Goal: Task Accomplishment & Management: Use online tool/utility

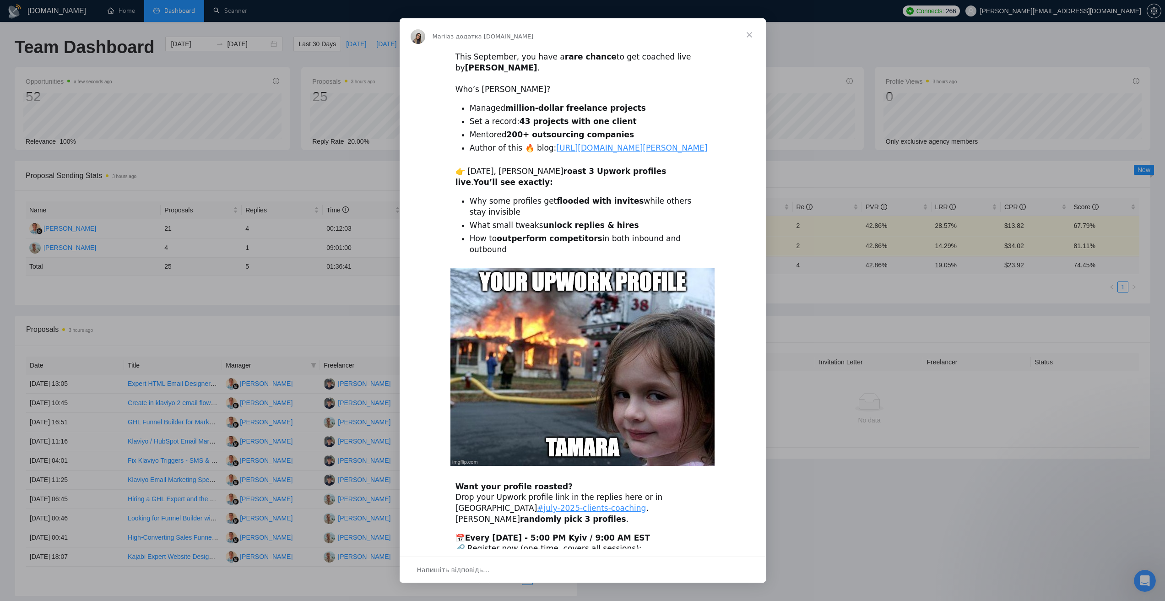
click at [752, 34] on span "Закрити" at bounding box center [749, 34] width 33 height 33
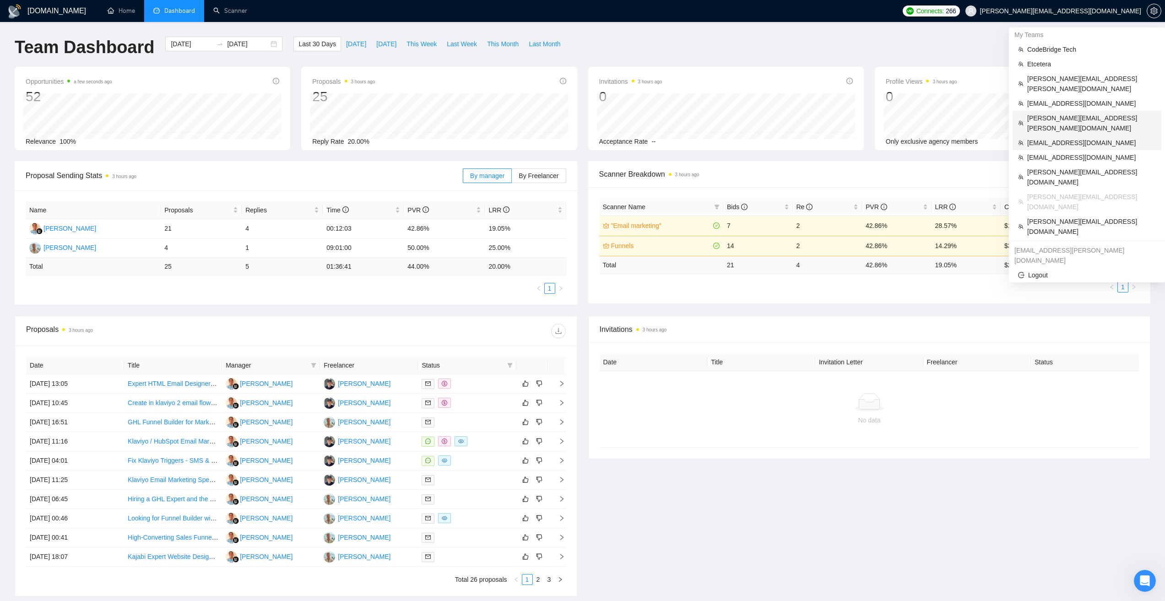
click at [1062, 138] on span "[EMAIL_ADDRESS][DOMAIN_NAME]" at bounding box center [1091, 143] width 129 height 10
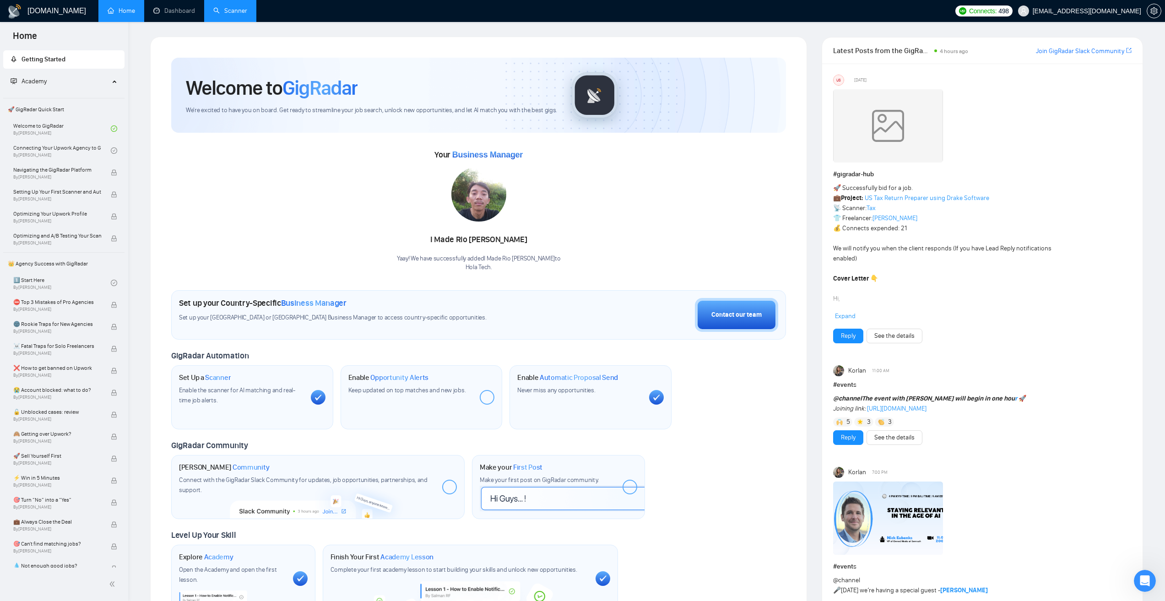
click at [233, 10] on link "Scanner" at bounding box center [230, 11] width 34 height 8
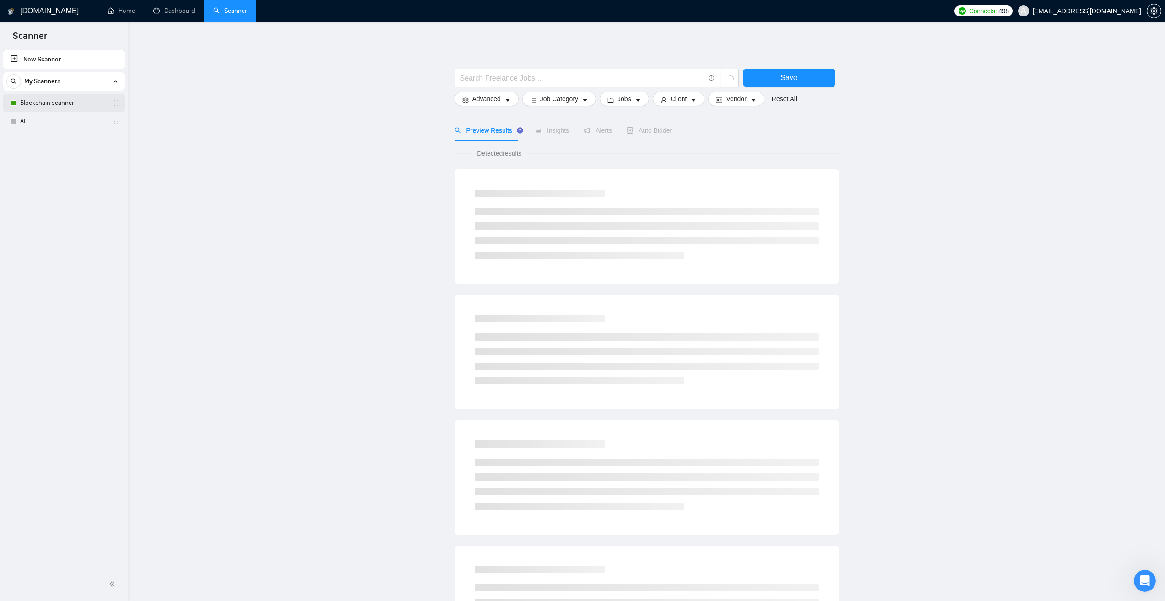
click at [69, 97] on link "Blockchain scanner" at bounding box center [63, 103] width 87 height 18
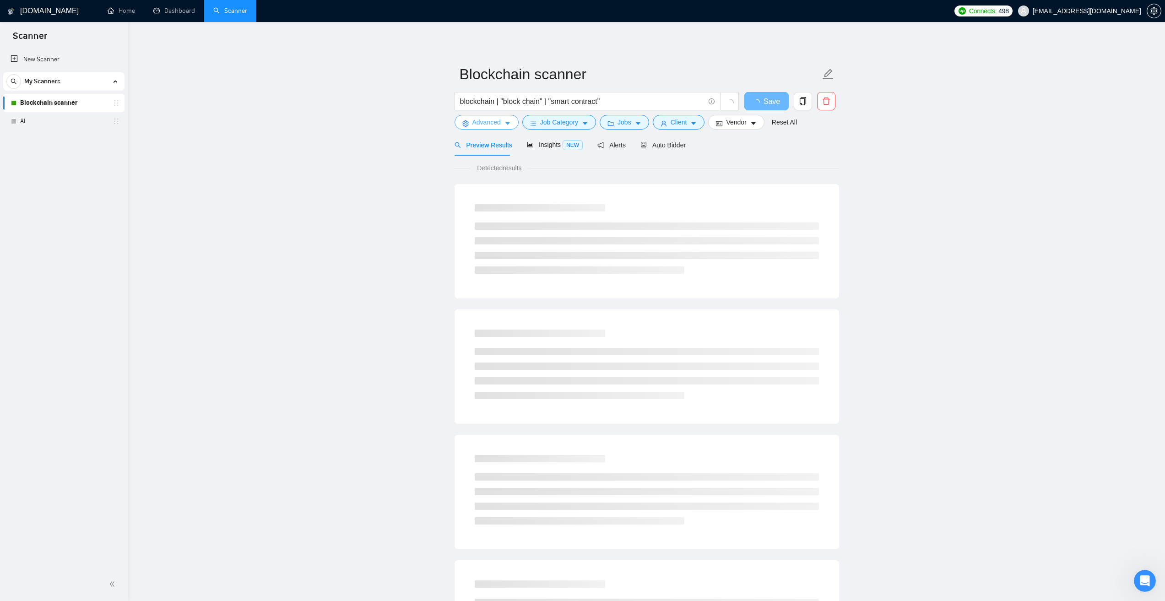
click at [482, 119] on span "Advanced" at bounding box center [486, 122] width 28 height 10
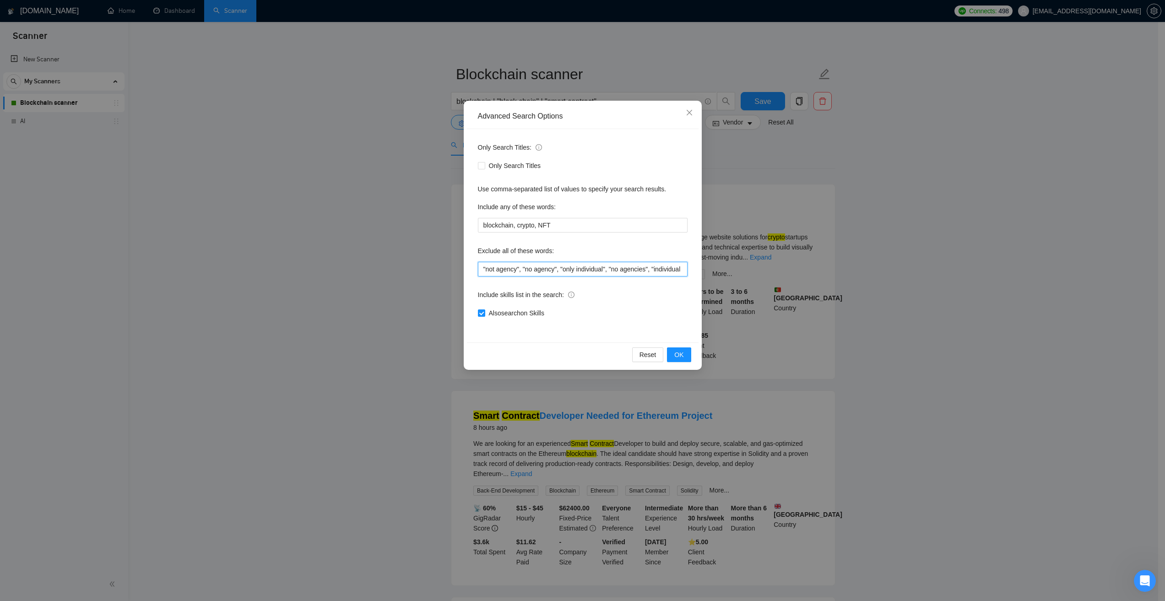
drag, startPoint x: 486, startPoint y: 270, endPoint x: 516, endPoint y: 267, distance: 30.0
click at [516, 267] on input ""not agency", "no agency", "only individual", "no agencies", "individual only",…" at bounding box center [583, 269] width 210 height 15
drag, startPoint x: 525, startPoint y: 269, endPoint x: 553, endPoint y: 265, distance: 28.6
click at [553, 265] on input ""not agency", "no agency", "only individual", "no agencies", "individual only",…" at bounding box center [583, 269] width 210 height 15
drag, startPoint x: 562, startPoint y: 270, endPoint x: 604, endPoint y: 269, distance: 41.7
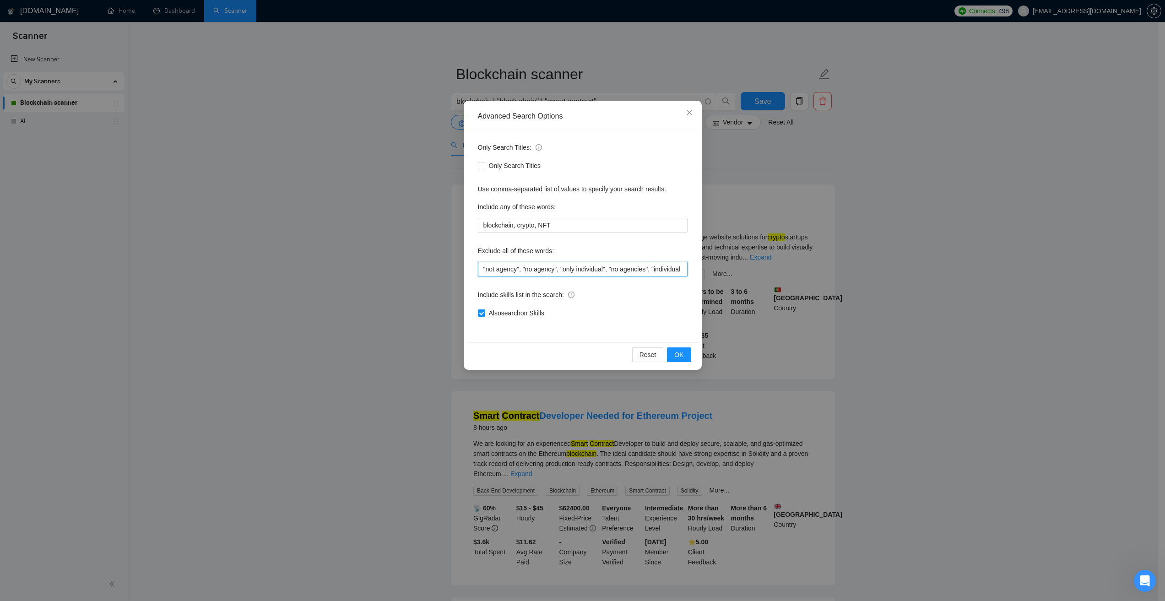
click at [604, 269] on input ""not agency", "no agency", "only individual", "no agencies", "individual only",…" at bounding box center [583, 269] width 210 height 15
click at [619, 268] on input ""not agency", "no agency", "only individual", "no agencies", "individual only",…" at bounding box center [583, 269] width 210 height 15
click at [747, 163] on div "Advanced Search Options Only Search Titles: Only Search Titles Use comma-separa…" at bounding box center [582, 300] width 1165 height 601
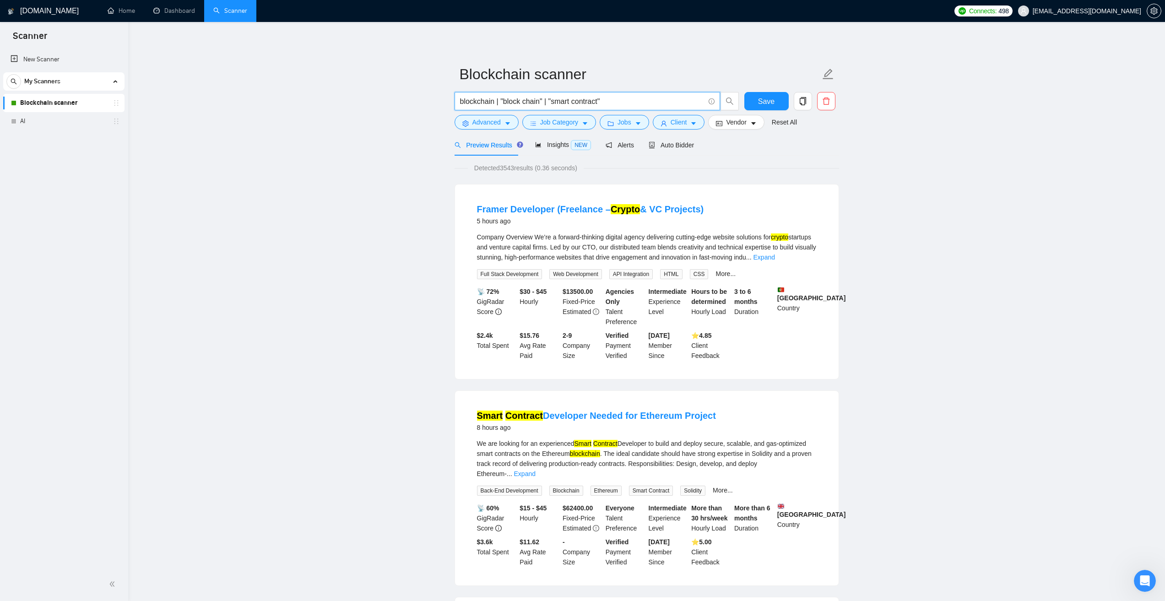
click at [468, 101] on input "blockchain | "block chain" | "smart contract"" at bounding box center [582, 101] width 244 height 11
click at [571, 122] on span "Job Category" at bounding box center [559, 122] width 38 height 10
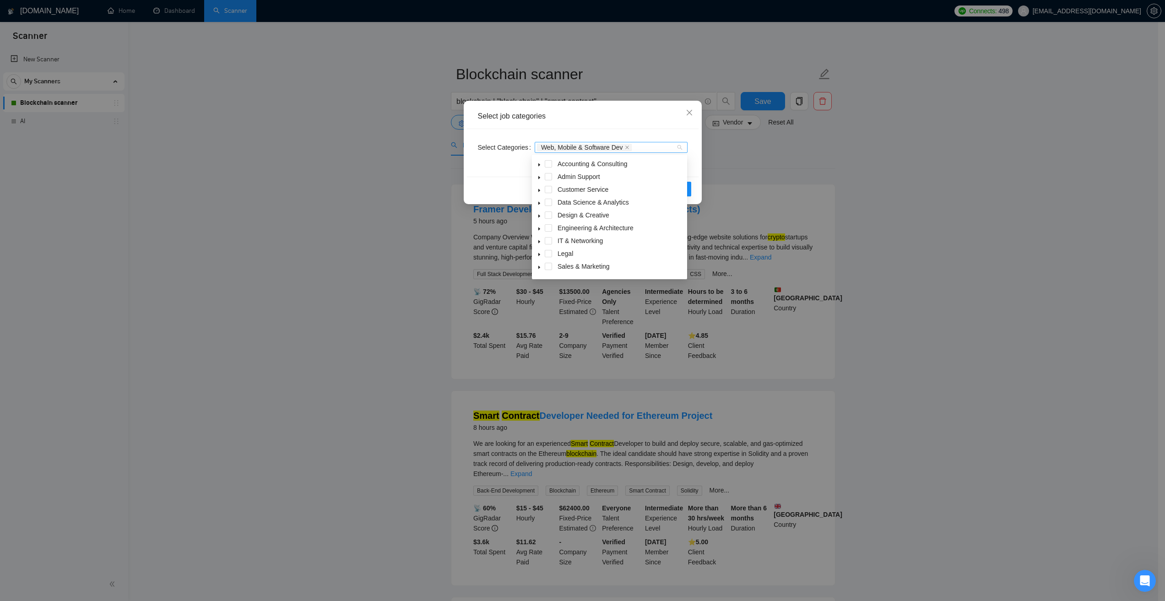
drag, startPoint x: 540, startPoint y: 146, endPoint x: 556, endPoint y: 146, distance: 16.5
click at [556, 146] on span "Web, Mobile & Software Dev" at bounding box center [582, 147] width 82 height 6
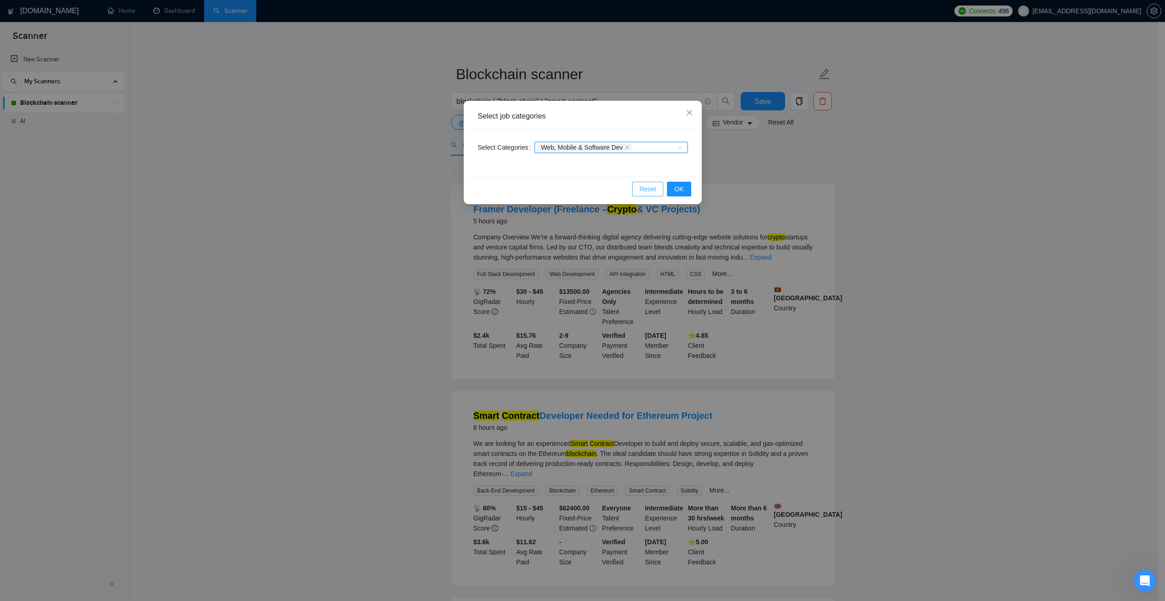
click at [639, 195] on button "Reset" at bounding box center [648, 189] width 32 height 15
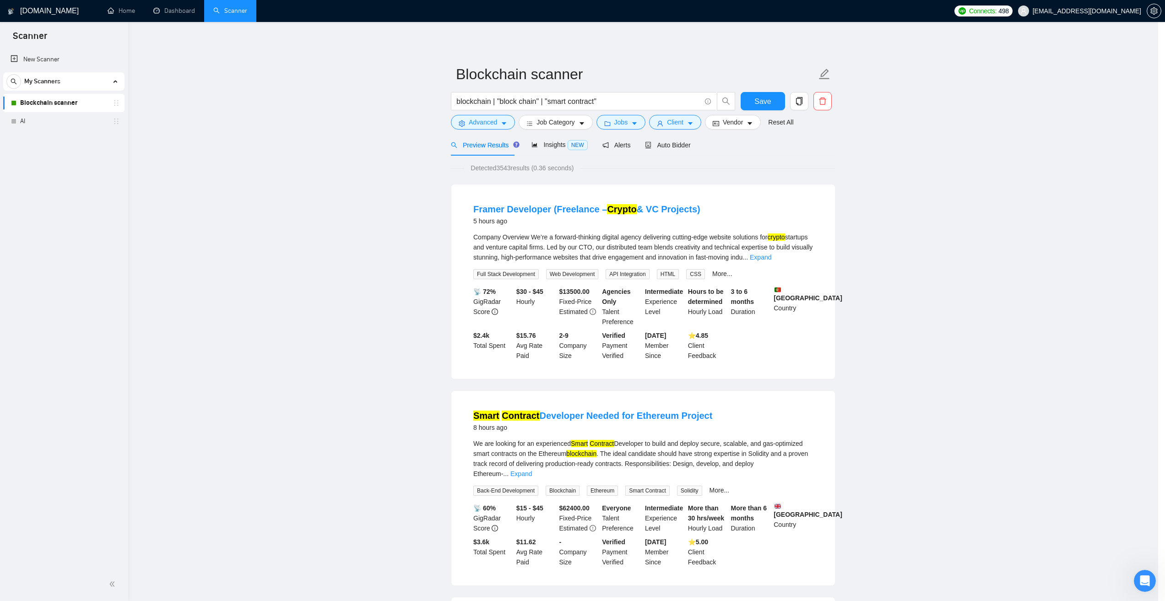
click at [645, 189] on div "Select job categories Select Categories Categories Reset OK" at bounding box center [582, 300] width 1165 height 601
click at [579, 122] on button "Job Category" at bounding box center [559, 122] width 74 height 15
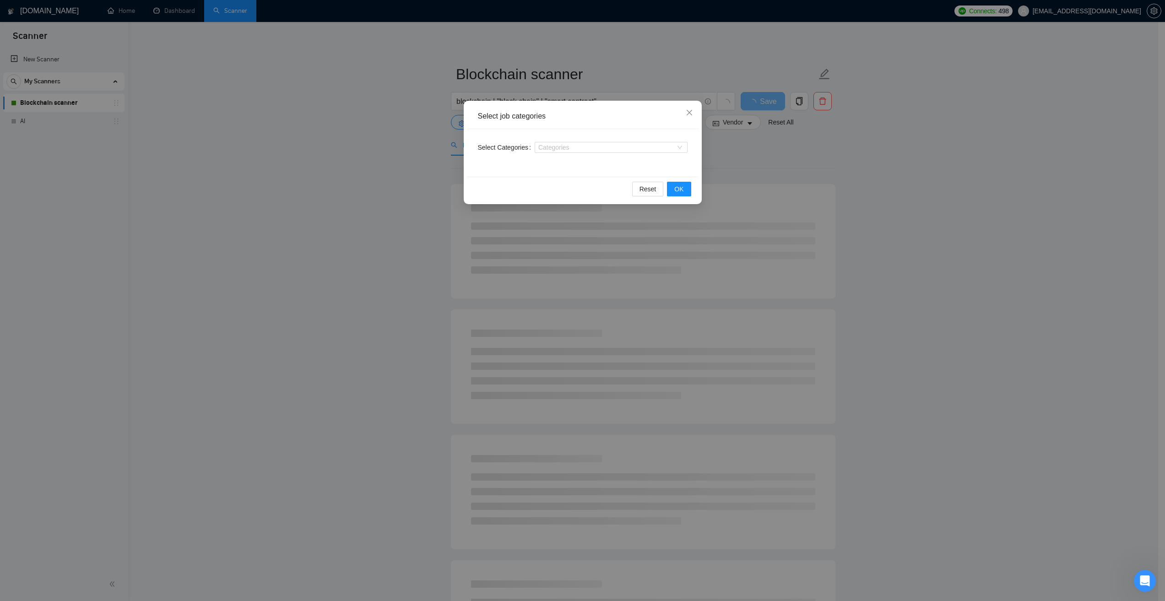
click at [631, 141] on div "Categories" at bounding box center [611, 147] width 153 height 15
click at [630, 148] on div at bounding box center [606, 147] width 139 height 7
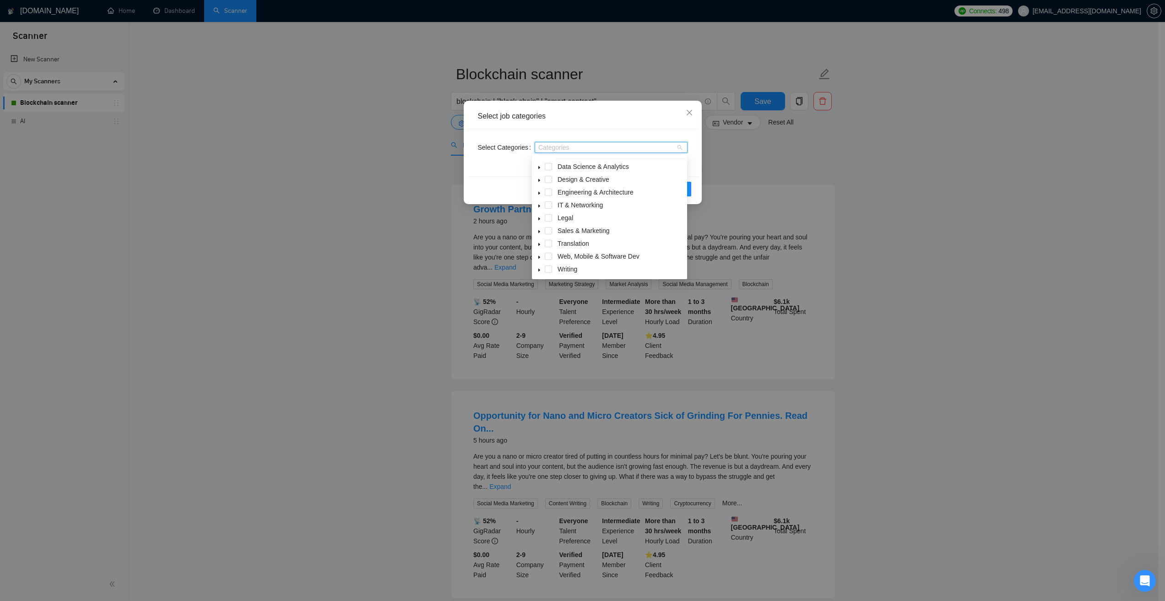
scroll to position [37, 0]
click at [594, 255] on span "Web, Mobile & Software Dev" at bounding box center [598, 255] width 82 height 7
click at [695, 162] on div "Select Categories Web, Mobile & Software Dev" at bounding box center [583, 153] width 232 height 48
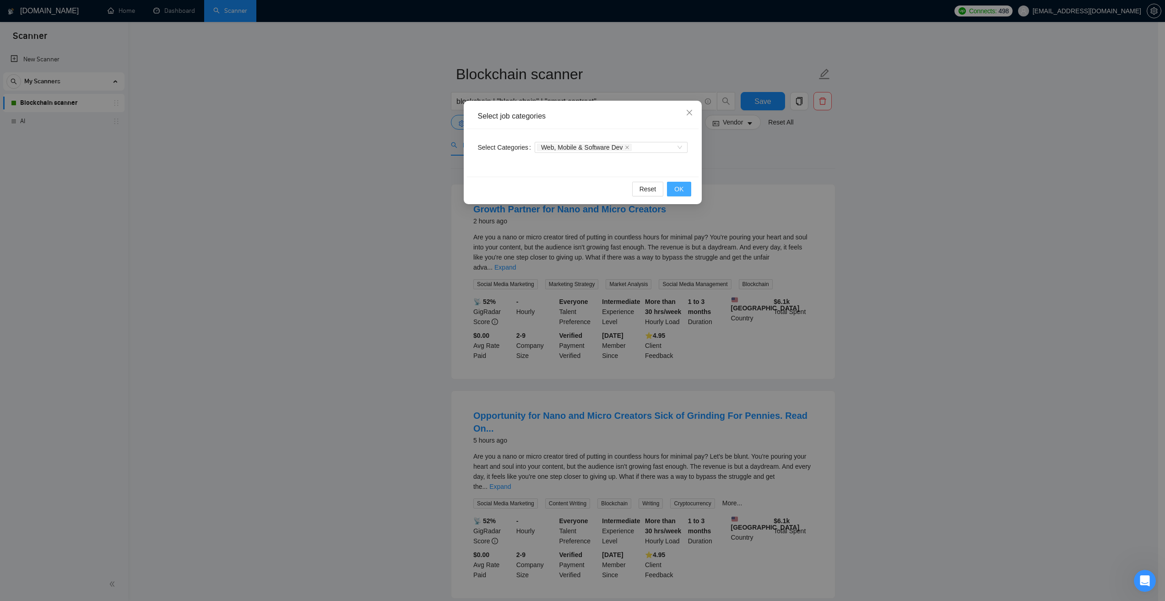
click at [686, 189] on button "OK" at bounding box center [679, 189] width 24 height 15
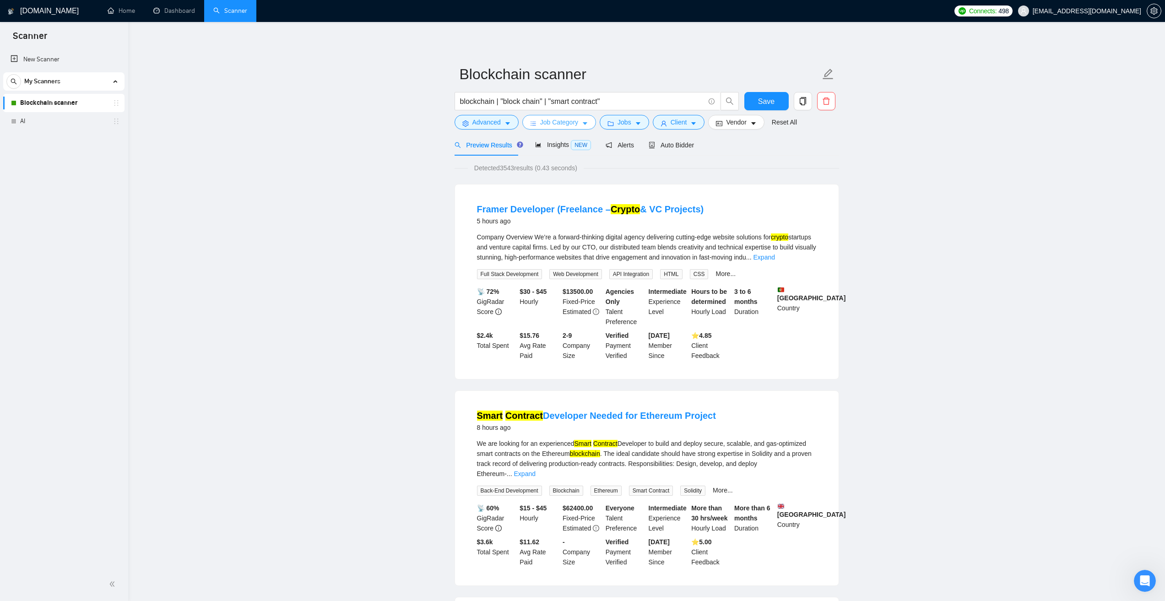
click at [552, 122] on span "Job Category" at bounding box center [559, 122] width 38 height 10
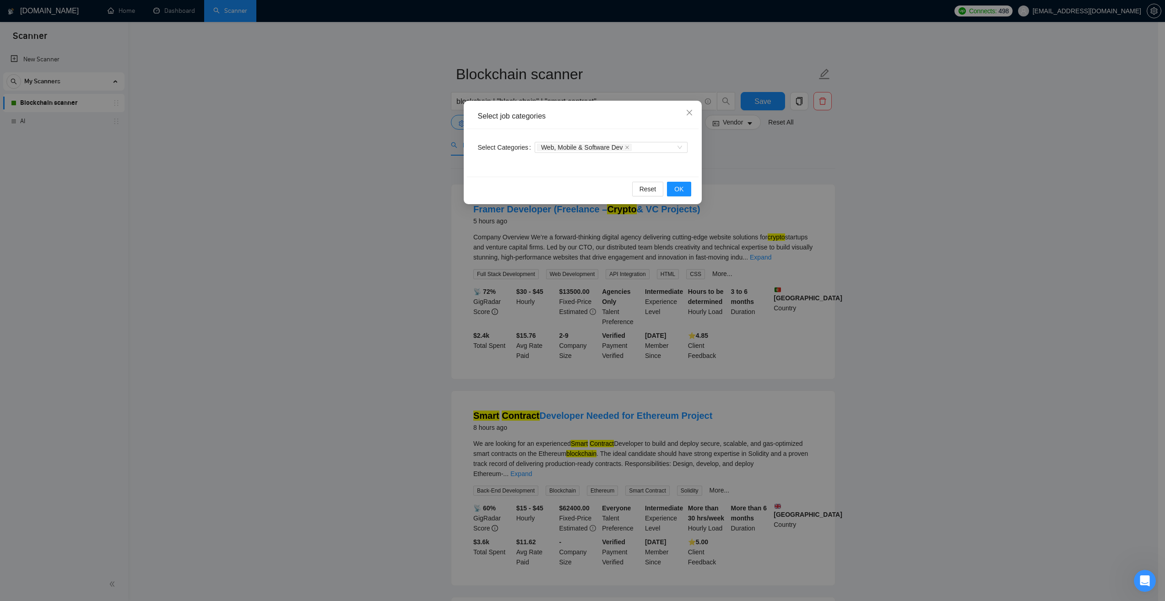
click at [852, 155] on div "Select job categories Select Categories Web, Mobile & Software Dev Reset OK" at bounding box center [582, 300] width 1165 height 601
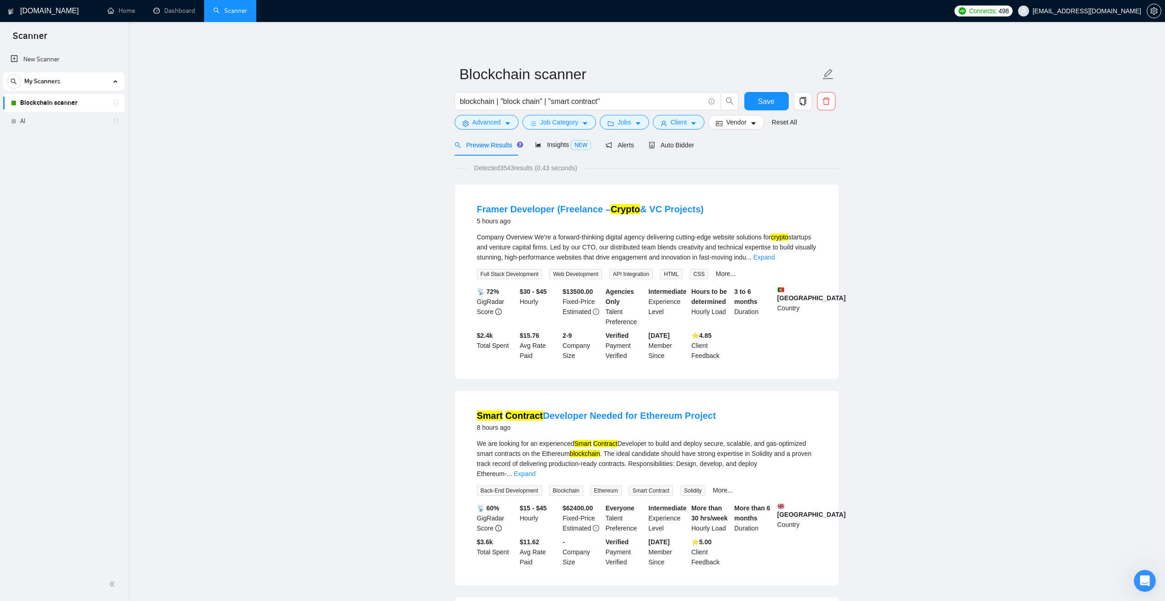
click at [628, 112] on div "blockchain | "block chain" | "smart contract"" at bounding box center [597, 103] width 288 height 23
click at [627, 117] on span "Jobs" at bounding box center [624, 122] width 14 height 10
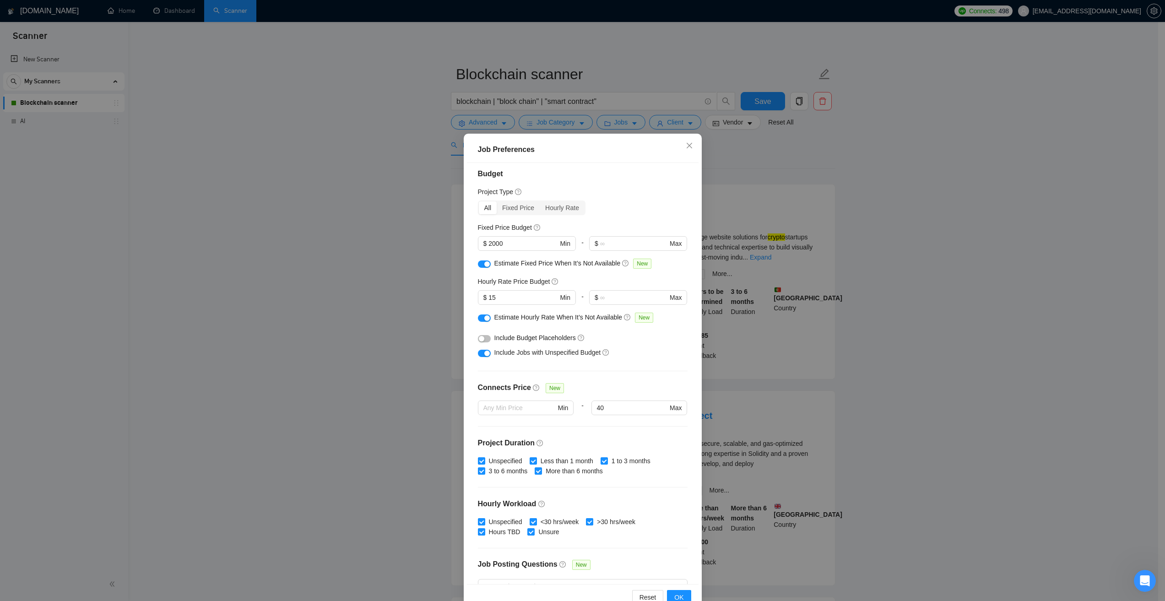
scroll to position [0, 0]
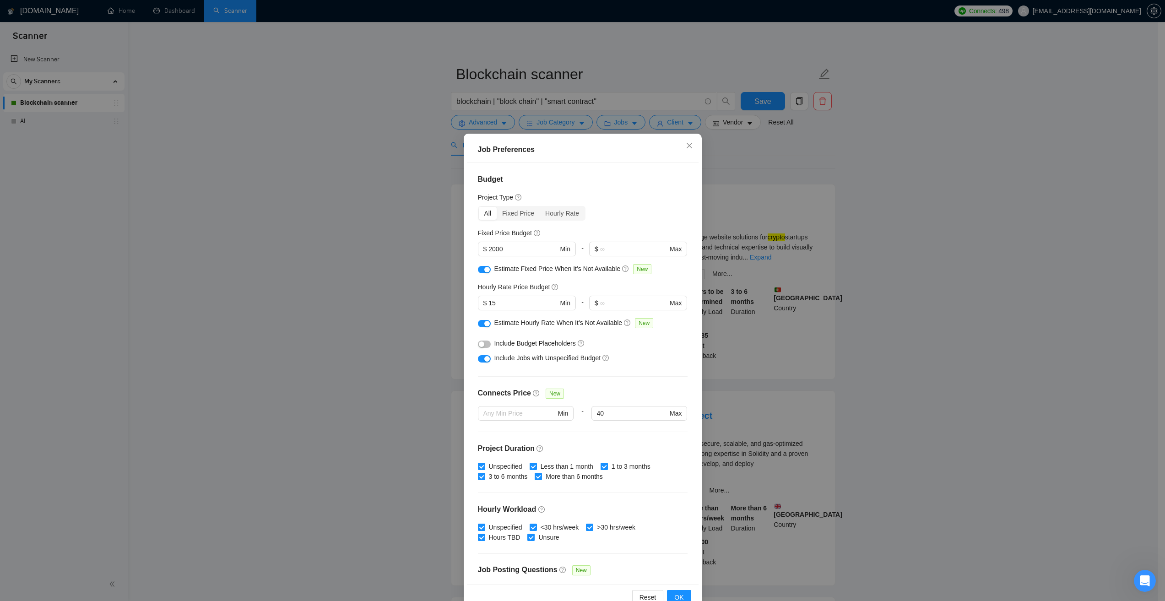
click at [804, 195] on div "Job Preferences Budget Project Type All Fixed Price Hourly Rate Fixed Price Bud…" at bounding box center [582, 300] width 1165 height 601
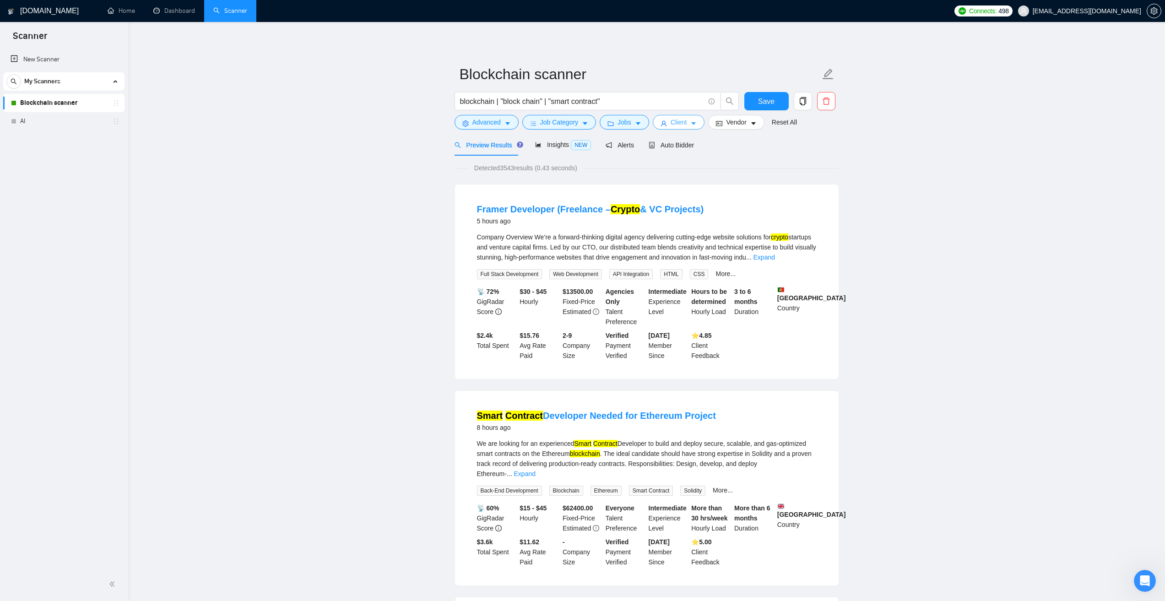
click at [686, 129] on button "Client" at bounding box center [679, 122] width 52 height 15
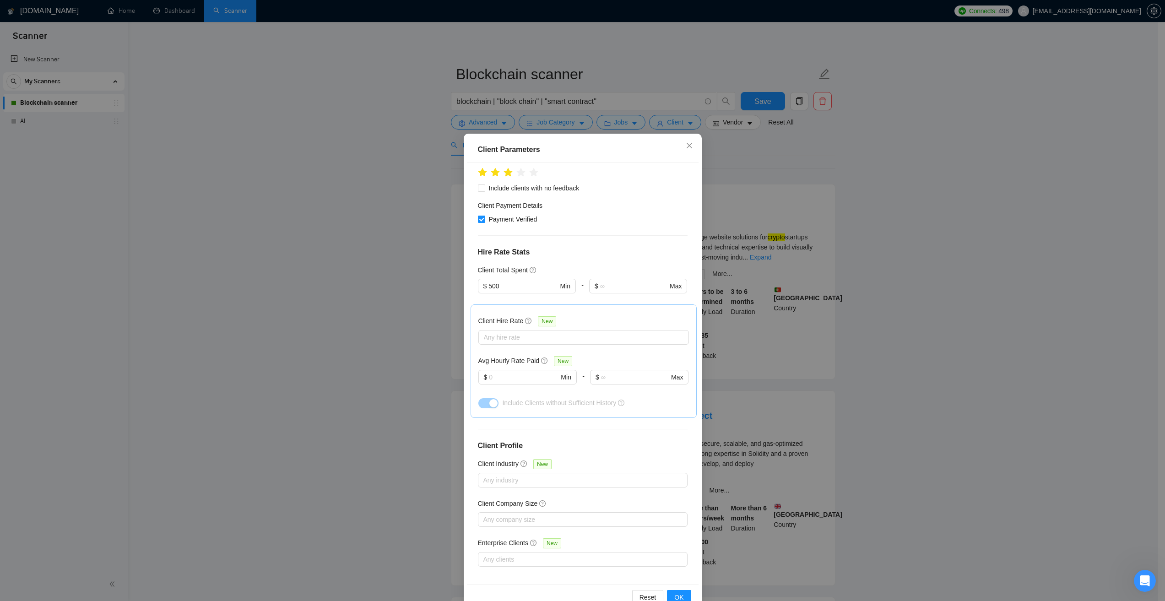
scroll to position [149, 0]
click at [820, 174] on div "Client Parameters Client Location Include Client Countries Select Exclude Clien…" at bounding box center [582, 300] width 1165 height 601
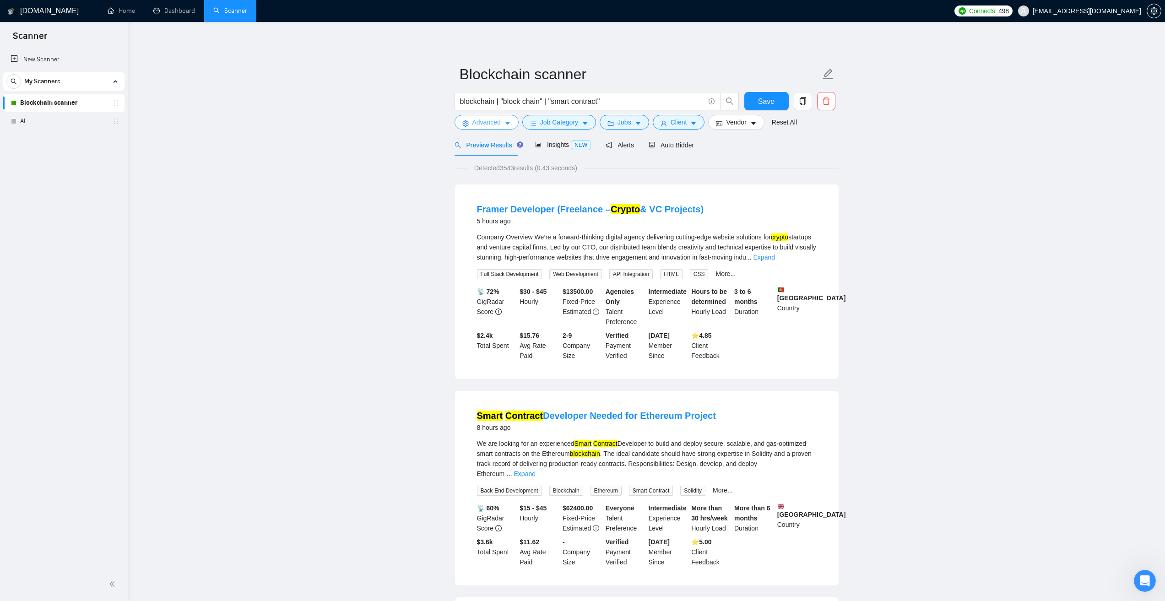
click at [483, 120] on span "Advanced" at bounding box center [486, 122] width 28 height 10
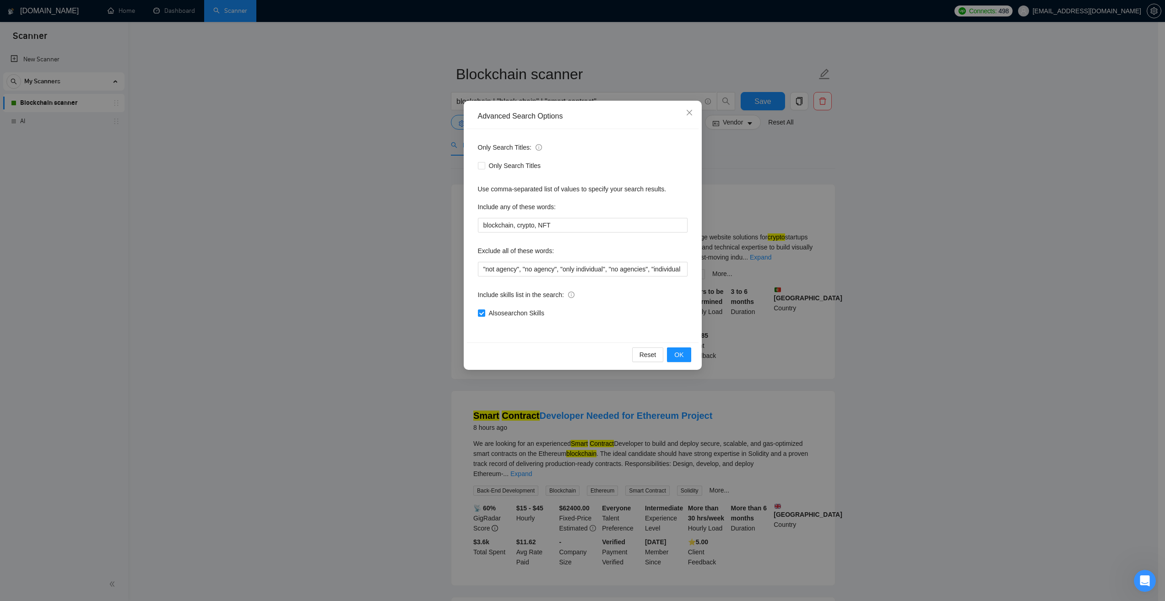
click at [403, 123] on div "Advanced Search Options Only Search Titles: Only Search Titles Use comma-separa…" at bounding box center [582, 300] width 1165 height 601
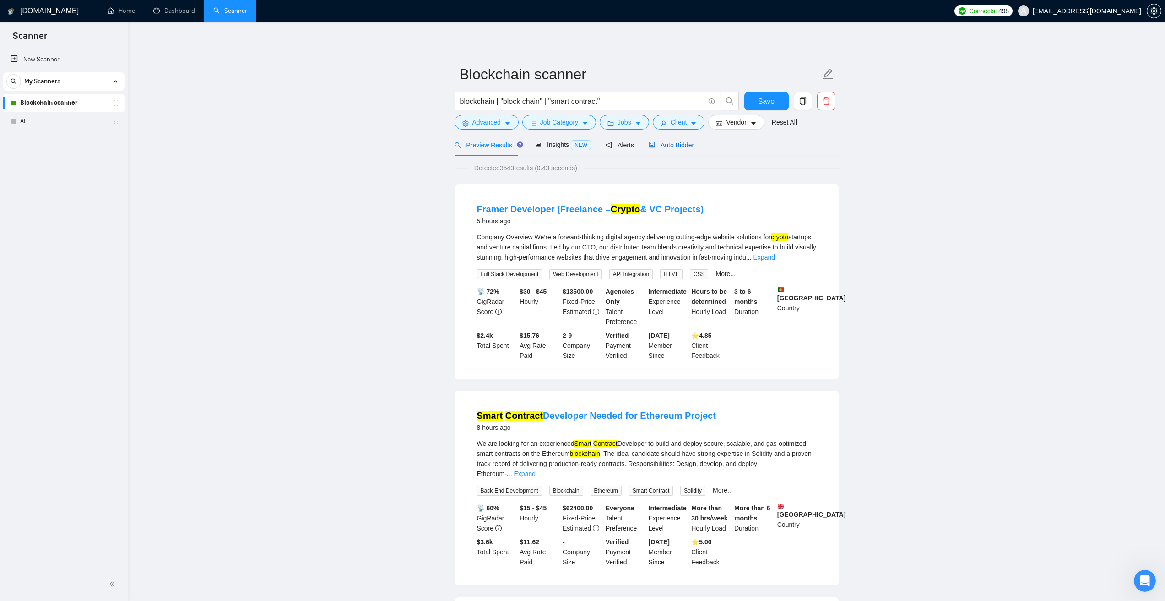
click at [673, 145] on span "Auto Bidder" at bounding box center [670, 144] width 45 height 7
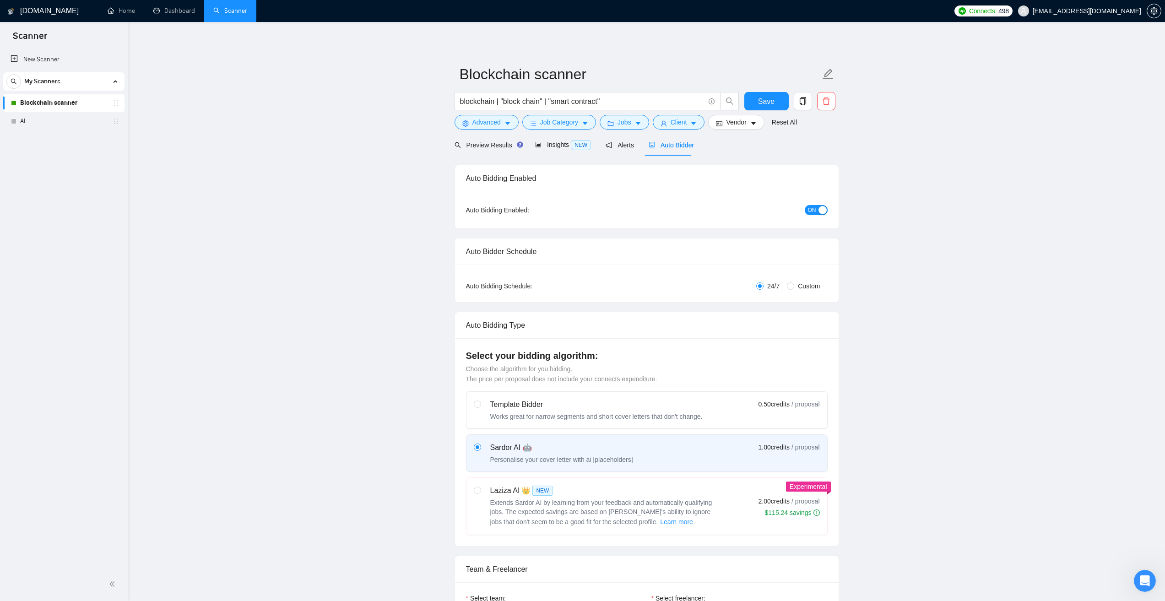
radio input "false"
radio input "true"
checkbox input "true"
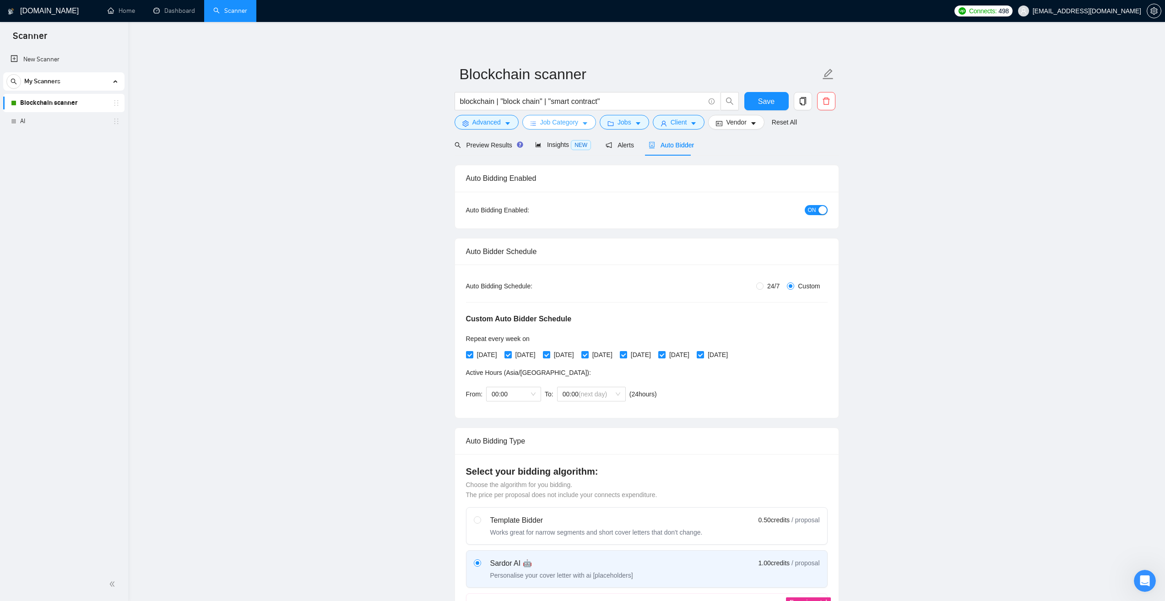
click at [544, 117] on button "Job Category" at bounding box center [559, 122] width 74 height 15
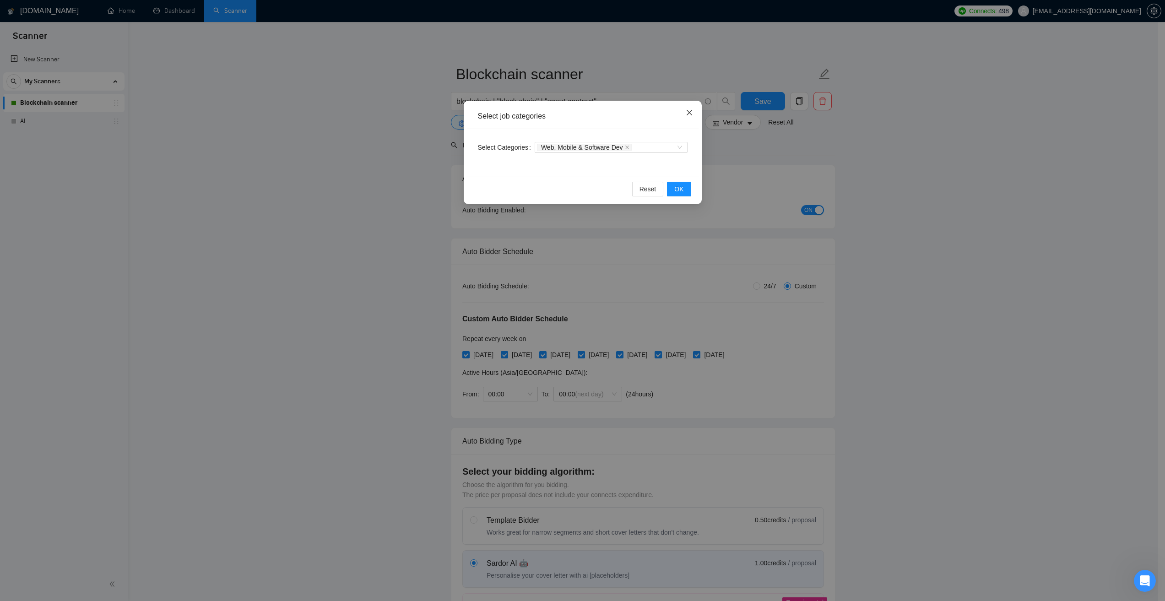
click at [692, 115] on icon "close" at bounding box center [689, 112] width 7 height 7
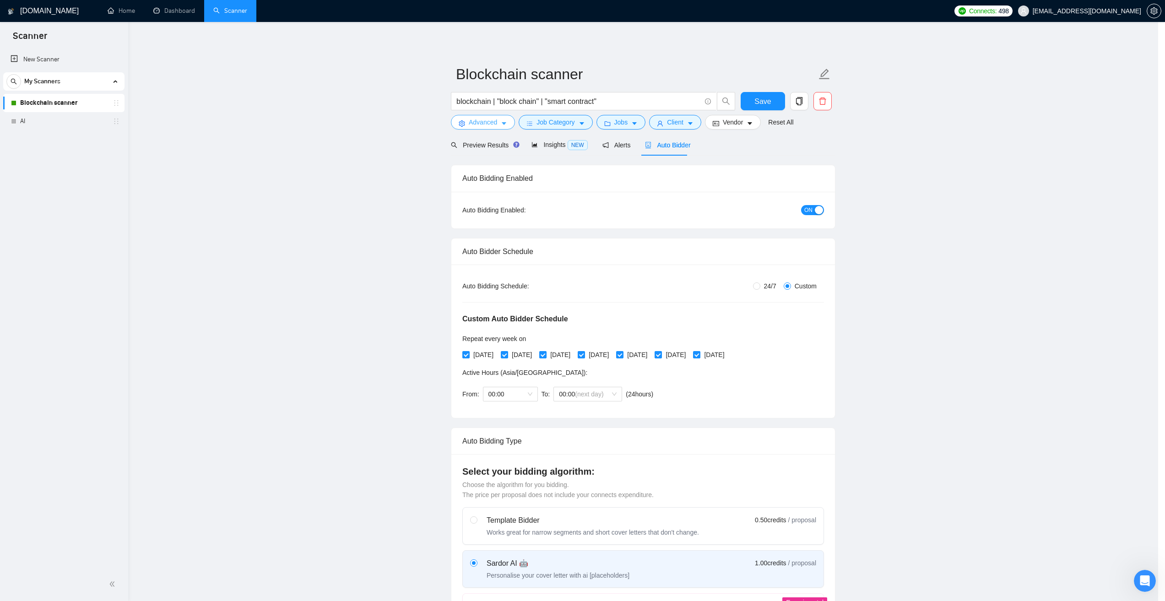
click at [493, 125] on span "Advanced" at bounding box center [483, 122] width 28 height 10
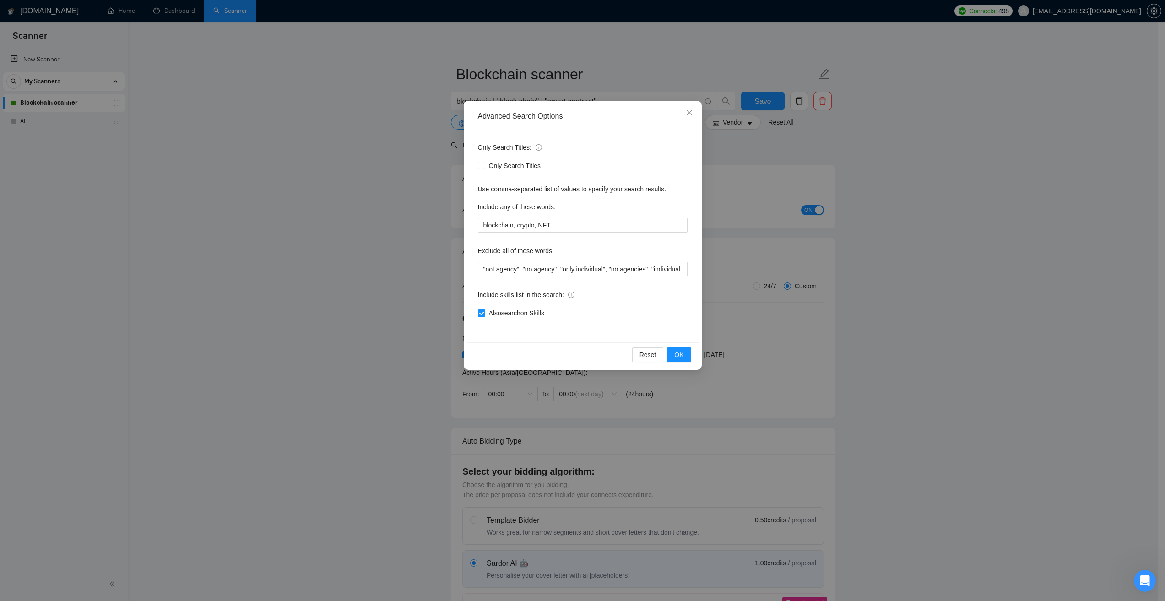
click at [782, 171] on div "Advanced Search Options Only Search Titles: Only Search Titles Use comma-separa…" at bounding box center [582, 300] width 1165 height 601
